Goal: Use online tool/utility: Utilize a website feature to perform a specific function

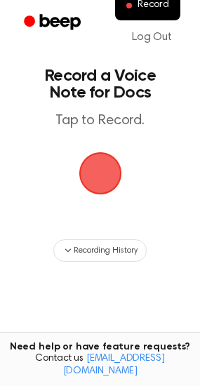
click at [112, 146] on span "button" at bounding box center [100, 173] width 68 height 68
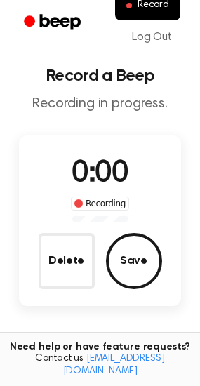
click at [106, 159] on span "0:00" at bounding box center [100, 173] width 56 height 29
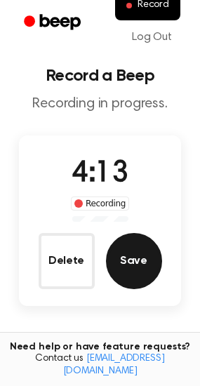
click at [146, 256] on button "Save" at bounding box center [134, 261] width 56 height 56
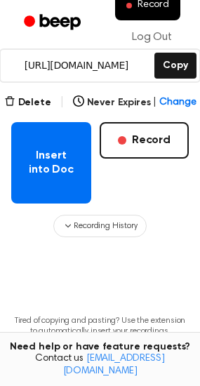
scroll to position [212, 0]
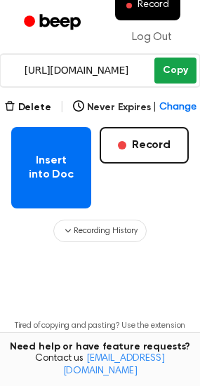
click at [185, 58] on button "Copy" at bounding box center [174, 71] width 41 height 26
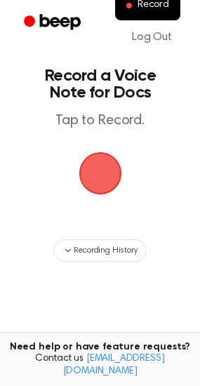
click at [95, 188] on span "button" at bounding box center [100, 173] width 39 height 39
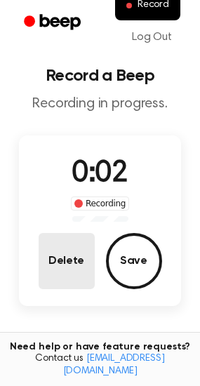
click at [57, 260] on button "Delete" at bounding box center [67, 261] width 56 height 56
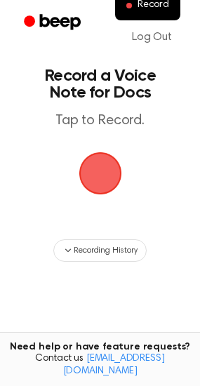
click at [107, 174] on span "button" at bounding box center [100, 173] width 43 height 43
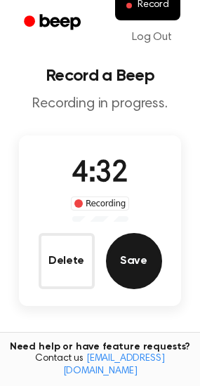
click at [145, 254] on button "Save" at bounding box center [134, 261] width 56 height 56
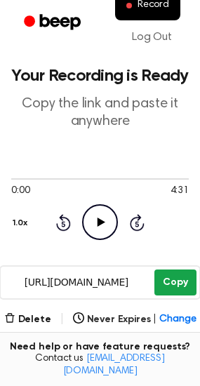
click at [175, 287] on button "Copy" at bounding box center [174, 283] width 41 height 26
